Goal: Task Accomplishment & Management: Complete application form

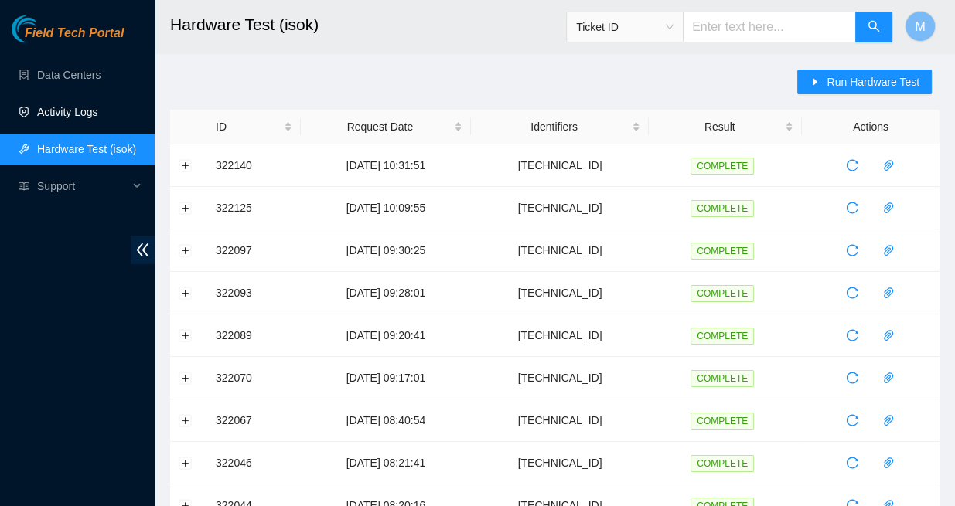
click at [70, 111] on link "Activity Logs" at bounding box center [67, 112] width 61 height 12
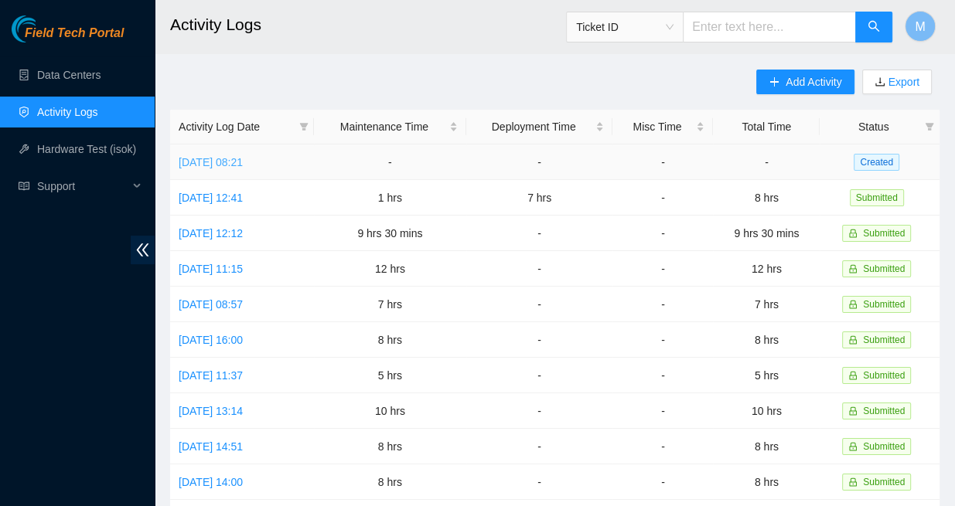
click at [243, 156] on link "[DATE] 08:21" at bounding box center [211, 162] width 64 height 12
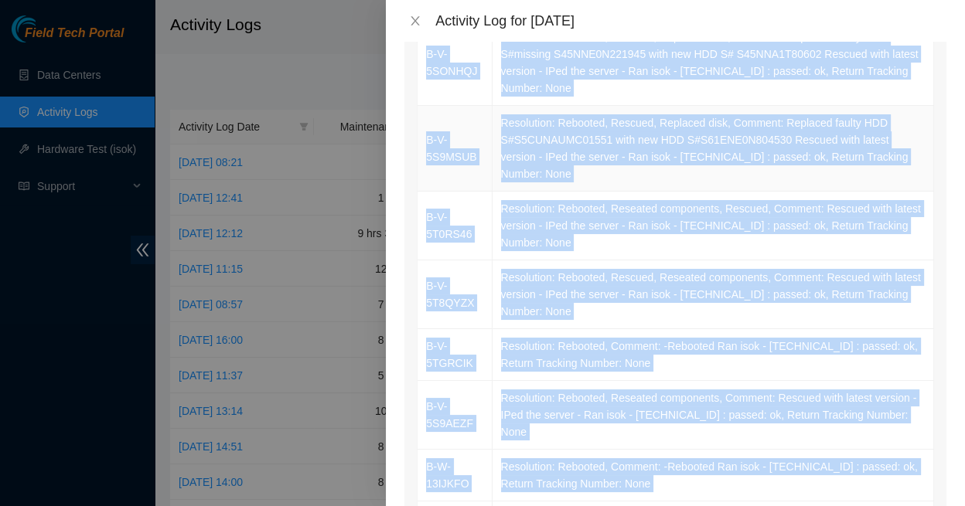
scroll to position [315, 0]
drag, startPoint x: 421, startPoint y: 269, endPoint x: 544, endPoint y: 394, distance: 176.1
click at [544, 394] on tbody "B-V-5SIZHU3 Resolution: Rebooted, Rescued, Replaced disk, Comment: Replaced fau…" at bounding box center [676, 260] width 517 height 619
copy tbody "B-V-5SIZHU3 Resolution: Rebooted, Rescued, Replaced disk, Comment: Replaced fau…"
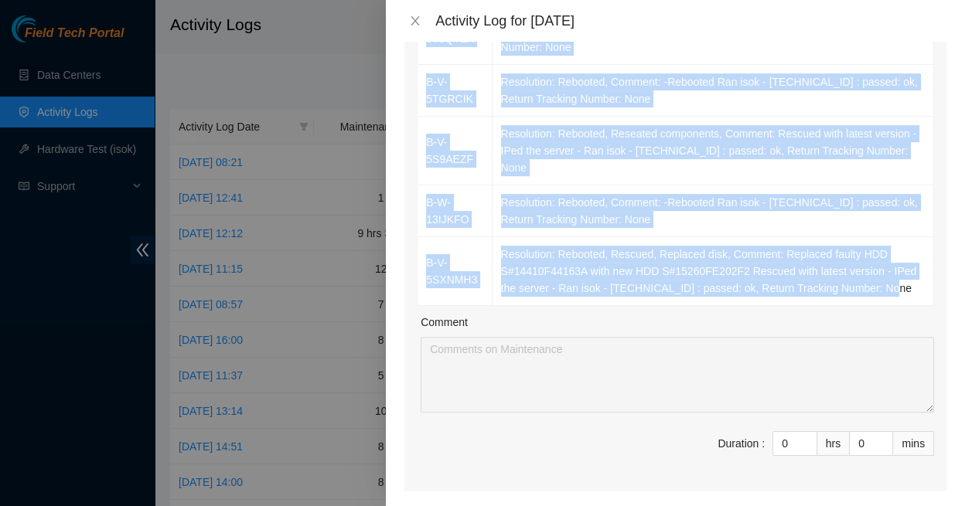
scroll to position [583, 0]
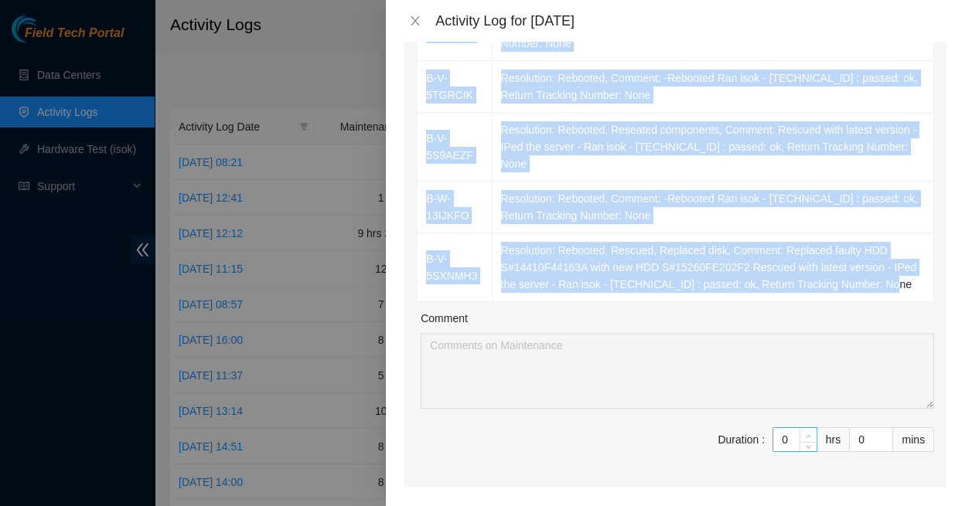
type input "1"
click at [806, 434] on icon "up" at bounding box center [808, 436] width 5 height 5
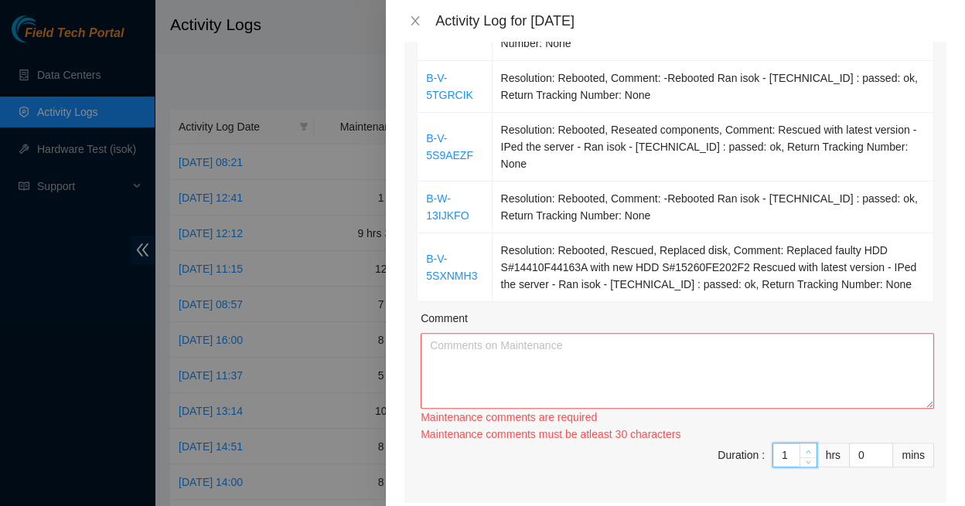
click at [800, 426] on div "Maintenance comments must be atleast 30 characters" at bounding box center [677, 434] width 513 height 17
type input "2"
click at [804, 447] on span "up" at bounding box center [808, 451] width 9 height 9
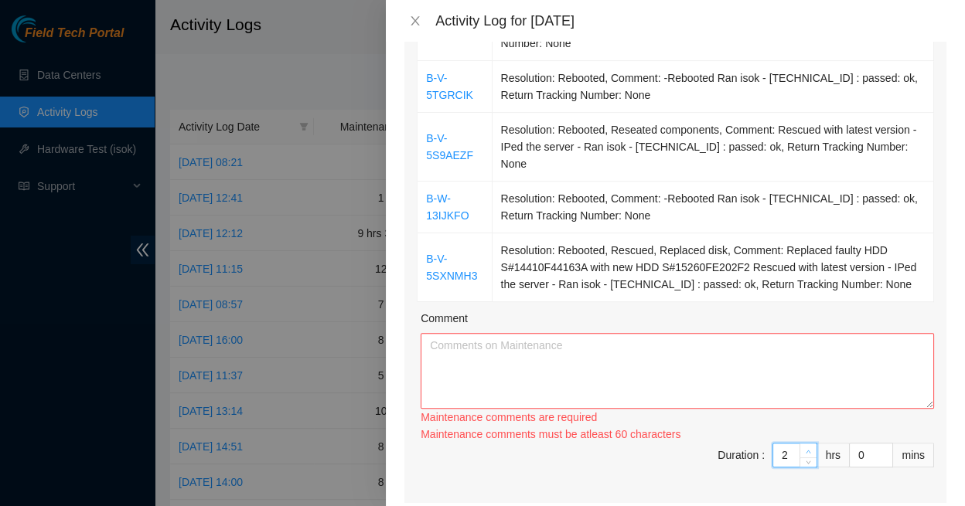
type input "3"
click at [804, 447] on span "up" at bounding box center [808, 451] width 9 height 9
type input "4"
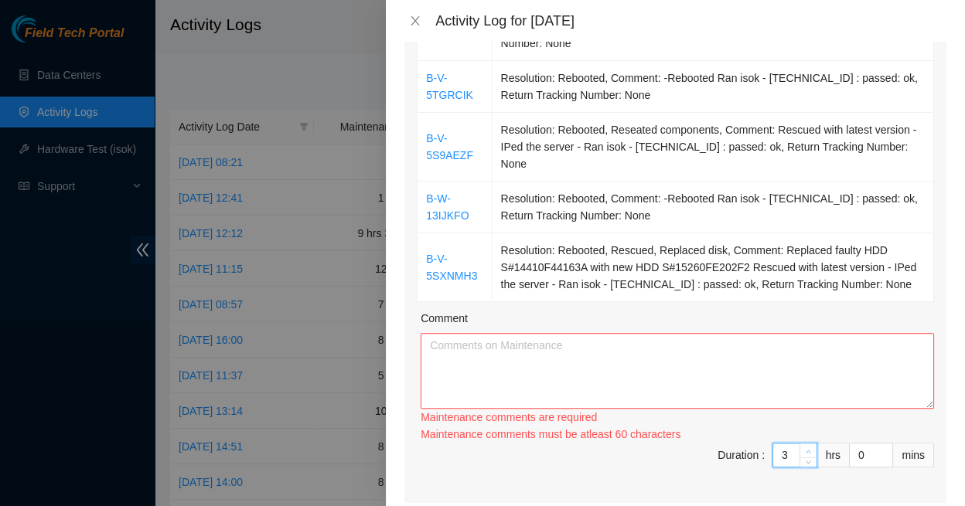
click at [804, 447] on span "up" at bounding box center [808, 451] width 9 height 9
type input "5"
click at [804, 445] on span "up" at bounding box center [808, 449] width 9 height 9
type input "6"
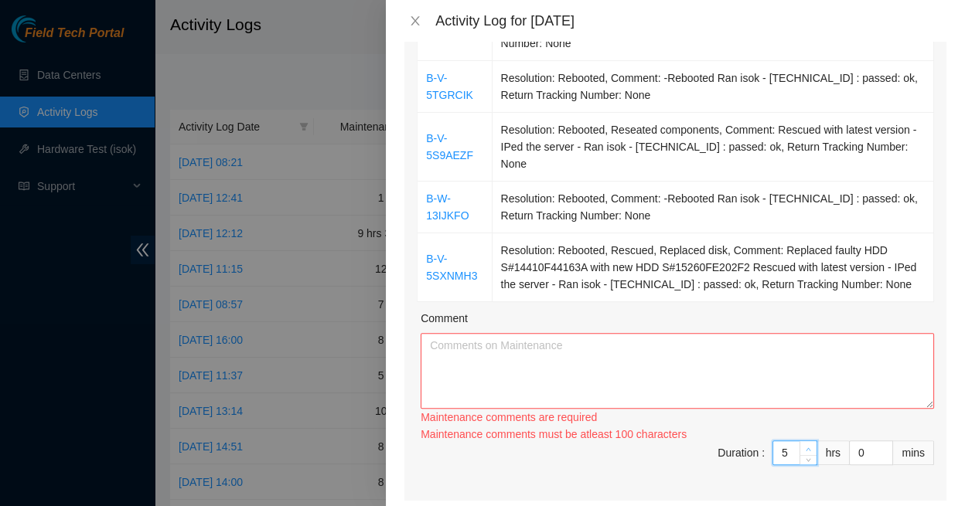
type input "6"
click at [804, 445] on span "up" at bounding box center [808, 449] width 9 height 9
type input "7"
click at [804, 447] on span "up" at bounding box center [808, 451] width 9 height 9
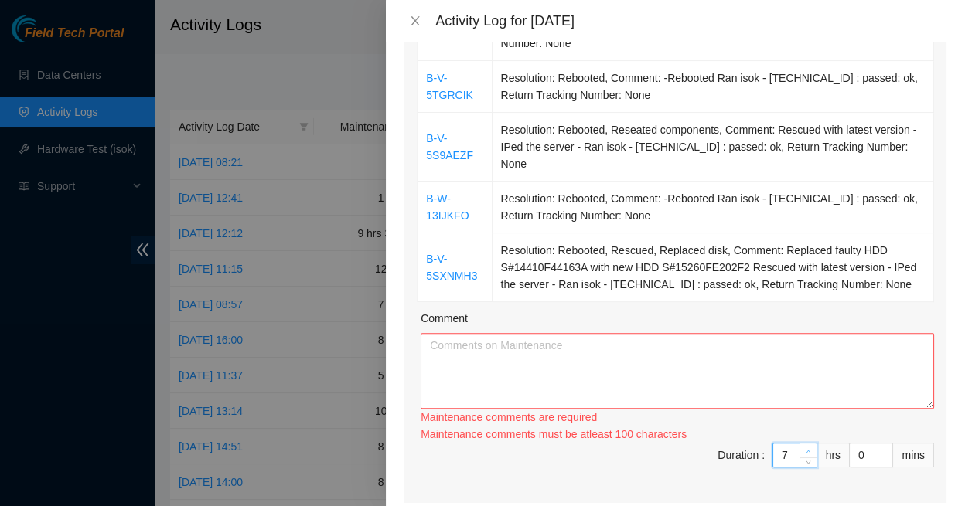
type input "8"
click at [804, 447] on span "up" at bounding box center [808, 451] width 9 height 9
click at [485, 333] on textarea "Comment" at bounding box center [677, 371] width 513 height 76
paste textarea "B-V-5SIZHU3 Resolution: Rebooted, Rescued, Replaced disk, Comment: Replaced fau…"
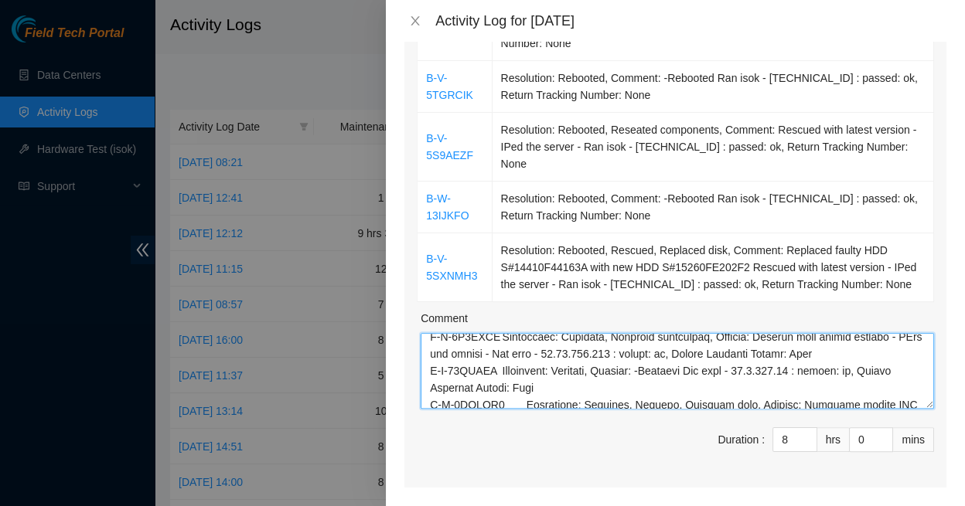
scroll to position [278, 0]
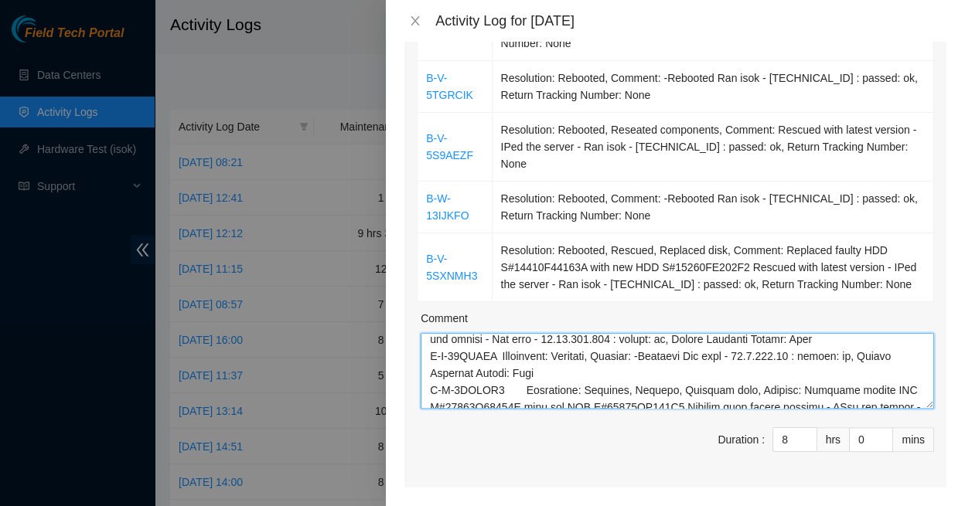
type textarea "B-V-5SIZHU3 Resolution: Rebooted, Rescued, Replaced disk, Comment: Replaced fau…"
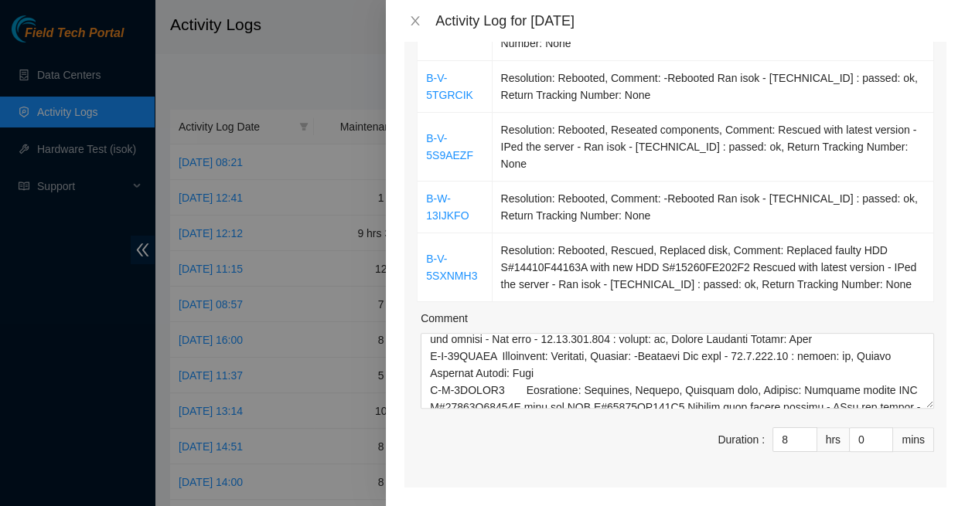
click at [680, 428] on span "Duration : 8 hrs 0 mins" at bounding box center [675, 449] width 517 height 43
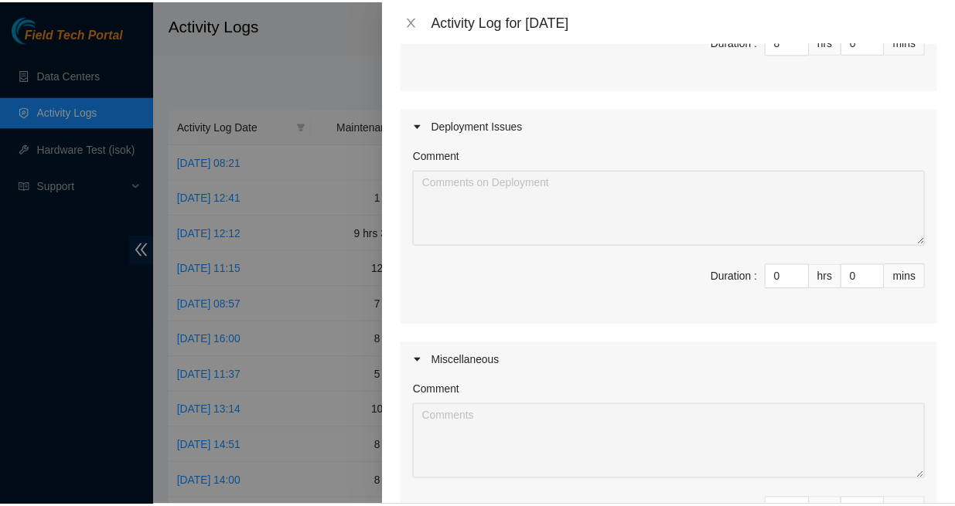
scroll to position [980, 0]
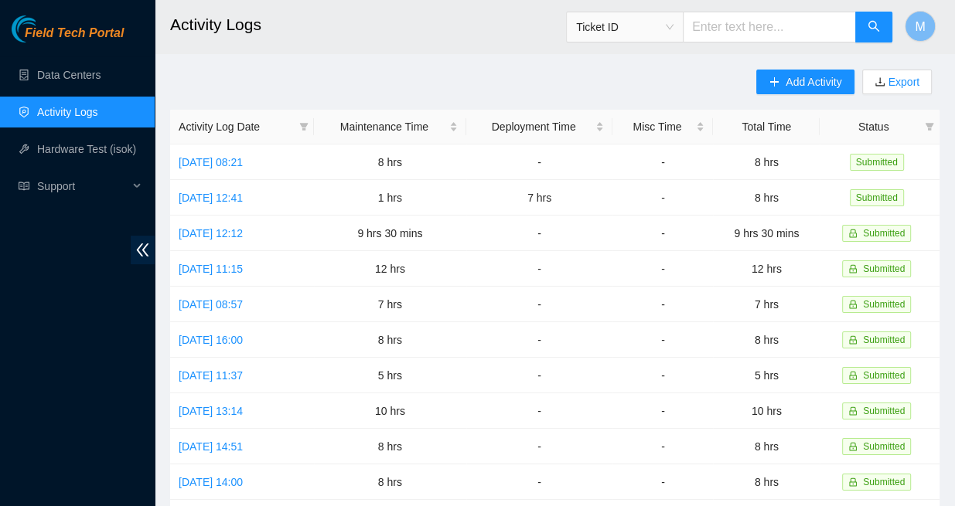
click at [82, 34] on span "Field Tech Portal" at bounding box center [74, 33] width 99 height 15
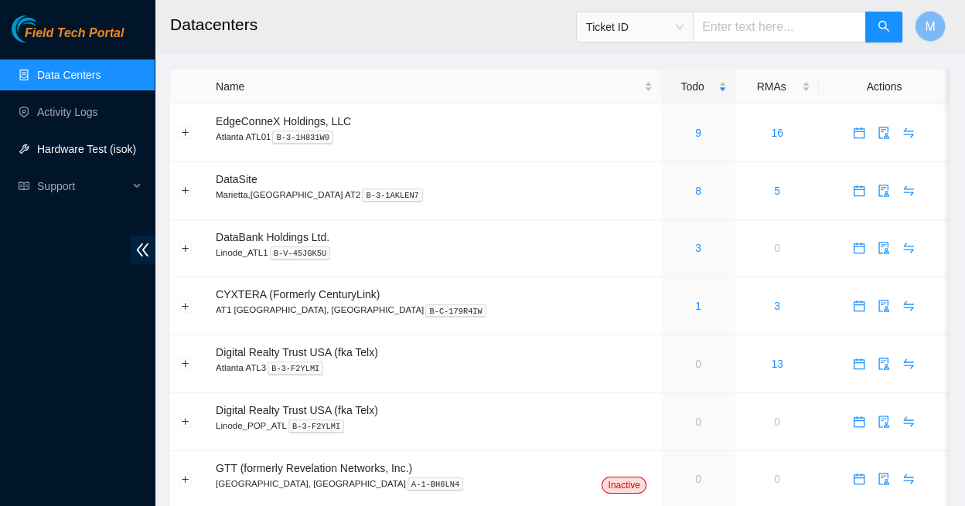
click at [91, 144] on link "Hardware Test (isok)" at bounding box center [86, 149] width 99 height 12
